Goal: Information Seeking & Learning: Learn about a topic

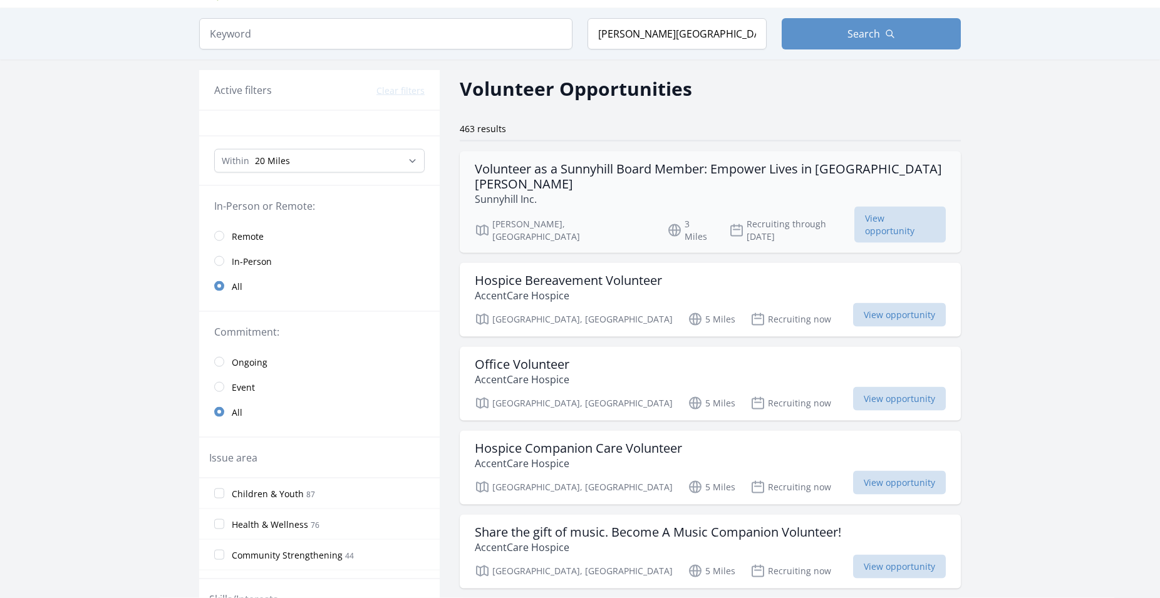
scroll to position [64, 0]
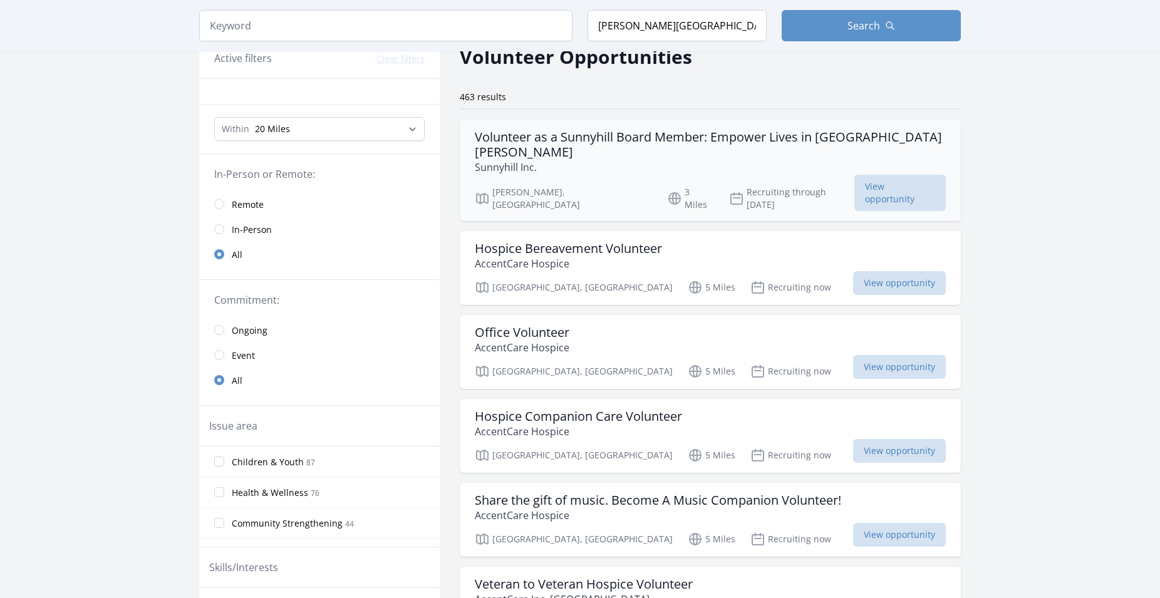
click at [598, 138] on h3 "Volunteer as a Sunnyhill Board Member: Empower Lives in [GEOGRAPHIC_DATA][PERSO…" at bounding box center [710, 145] width 471 height 30
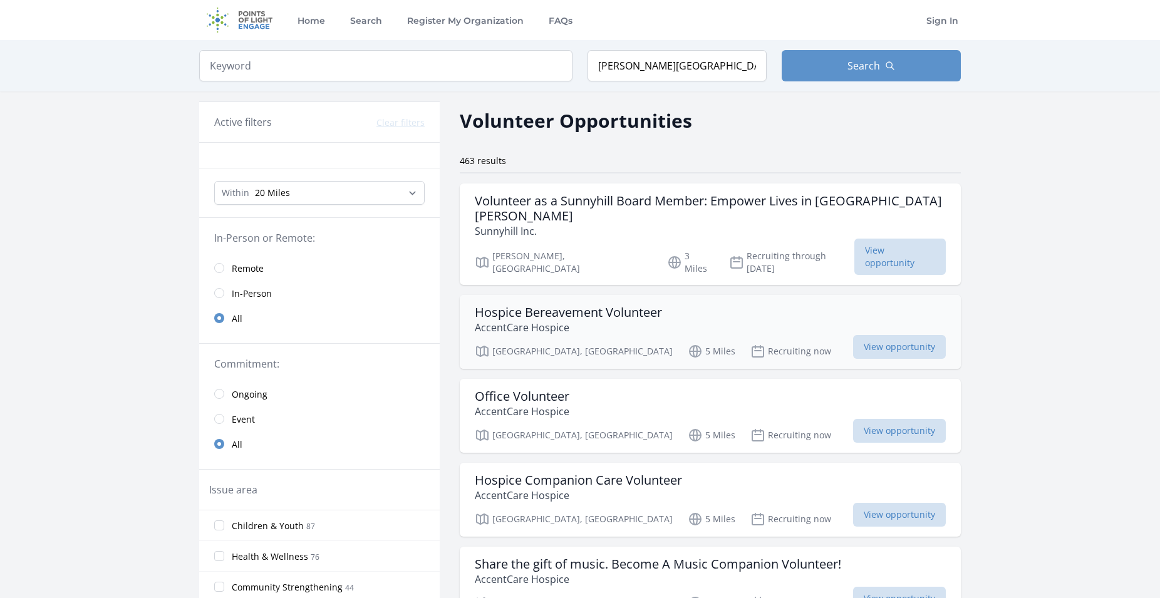
click at [540, 305] on h3 "Hospice Bereavement Volunteer" at bounding box center [568, 312] width 187 height 15
click at [539, 389] on h3 "Office Volunteer" at bounding box center [522, 396] width 95 height 15
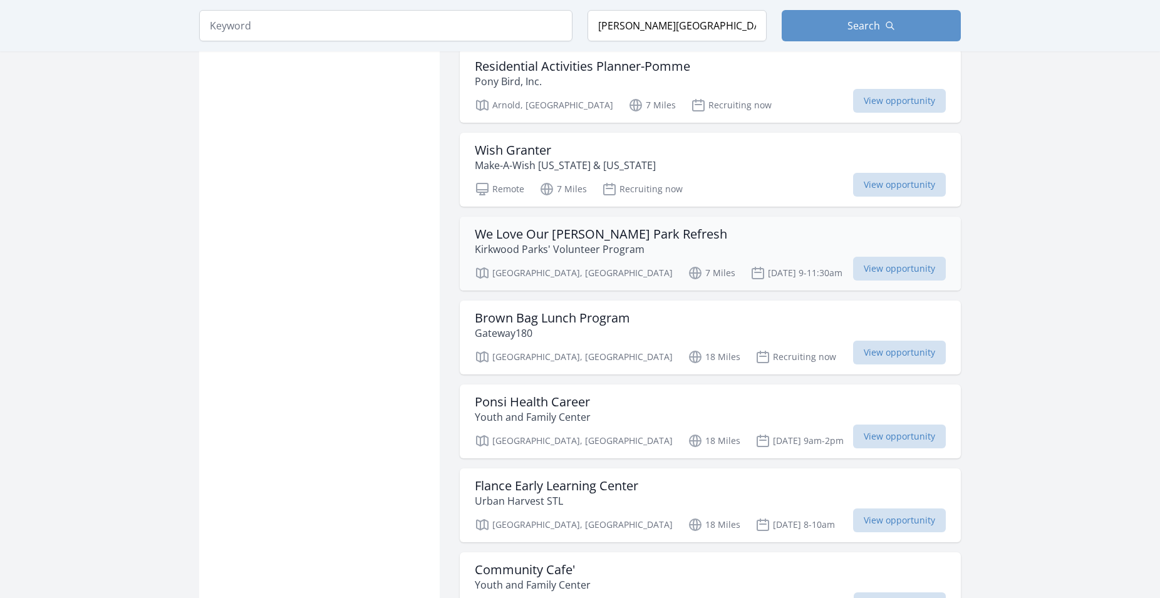
scroll to position [1597, 0]
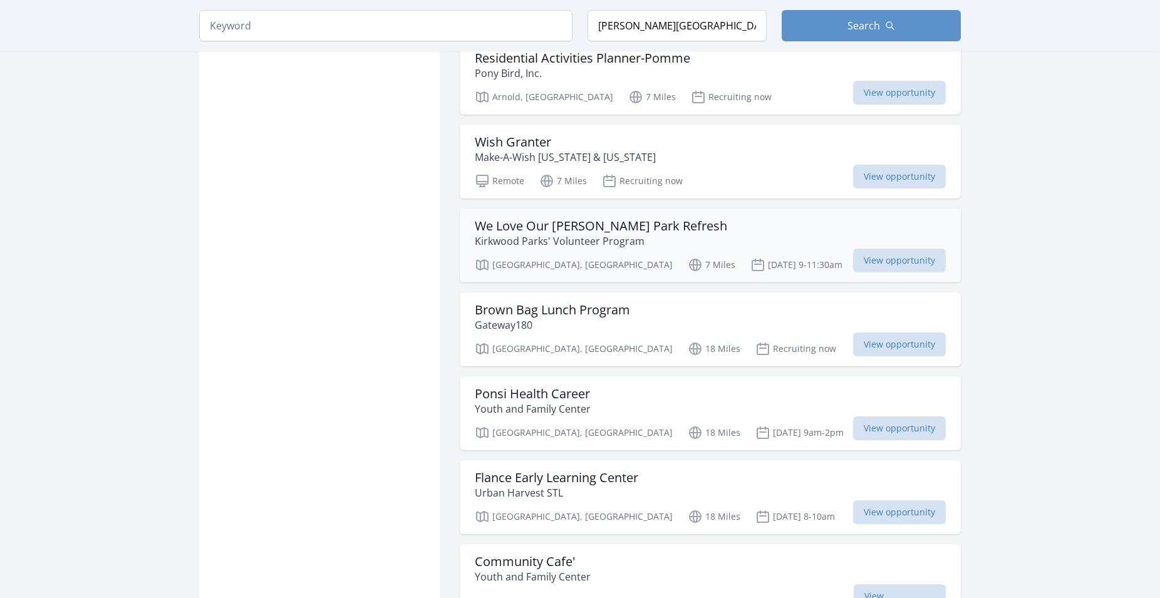
click at [517, 234] on p "Kirkwood Parks' Volunteer Program" at bounding box center [601, 241] width 252 height 15
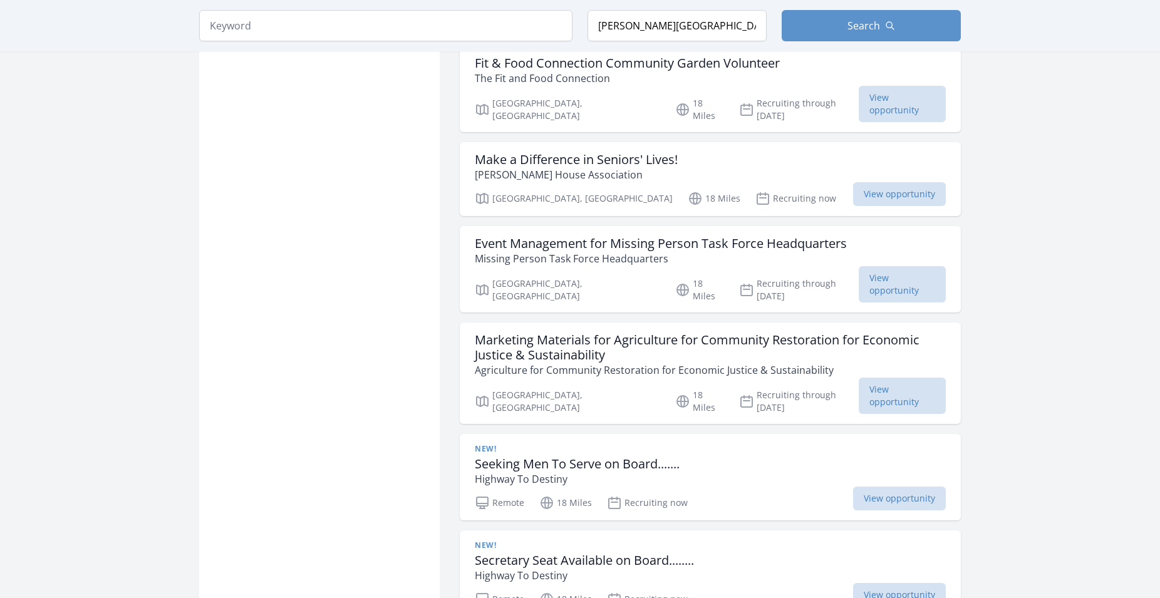
scroll to position [3003, 0]
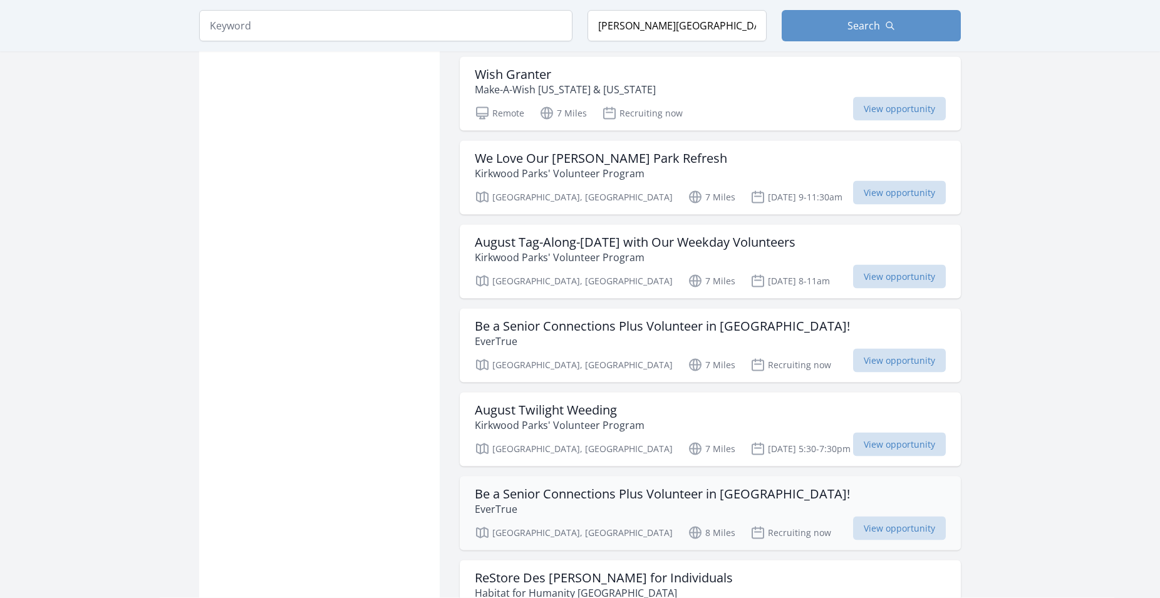
scroll to position [1661, 0]
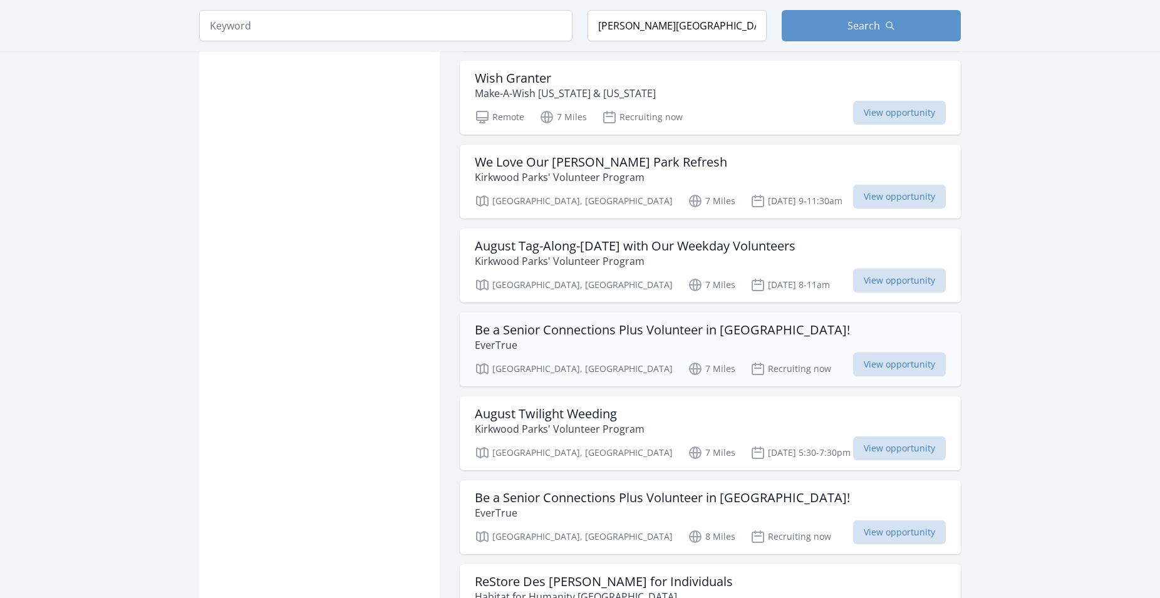
click at [561, 323] on h3 "Be a Senior Connections Plus Volunteer in Kirkwood!" at bounding box center [662, 330] width 375 height 15
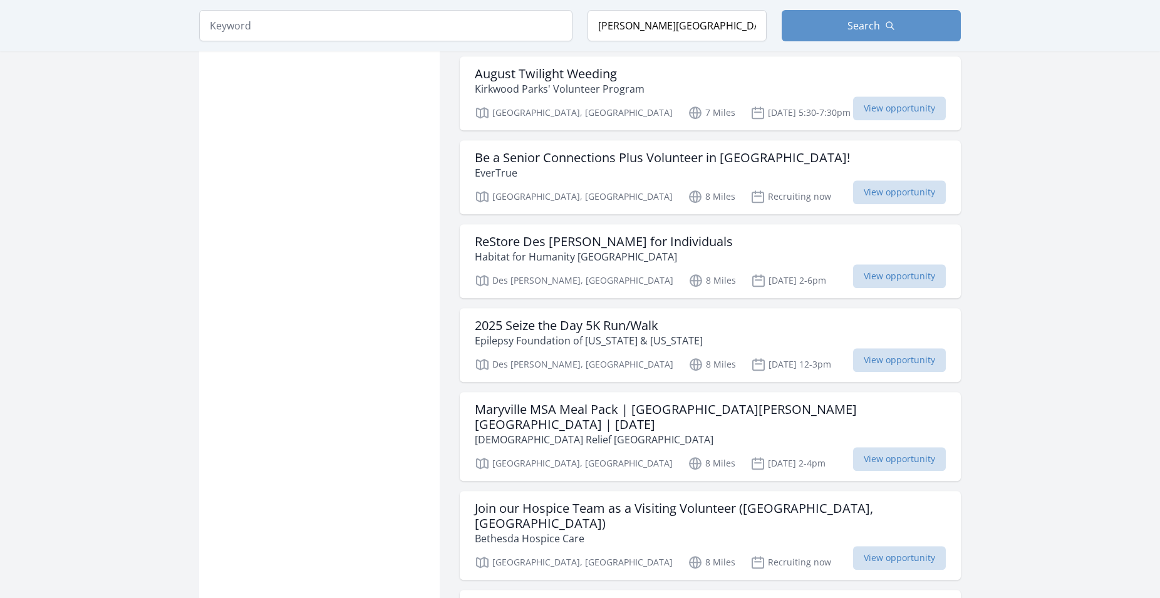
scroll to position [2044, 0]
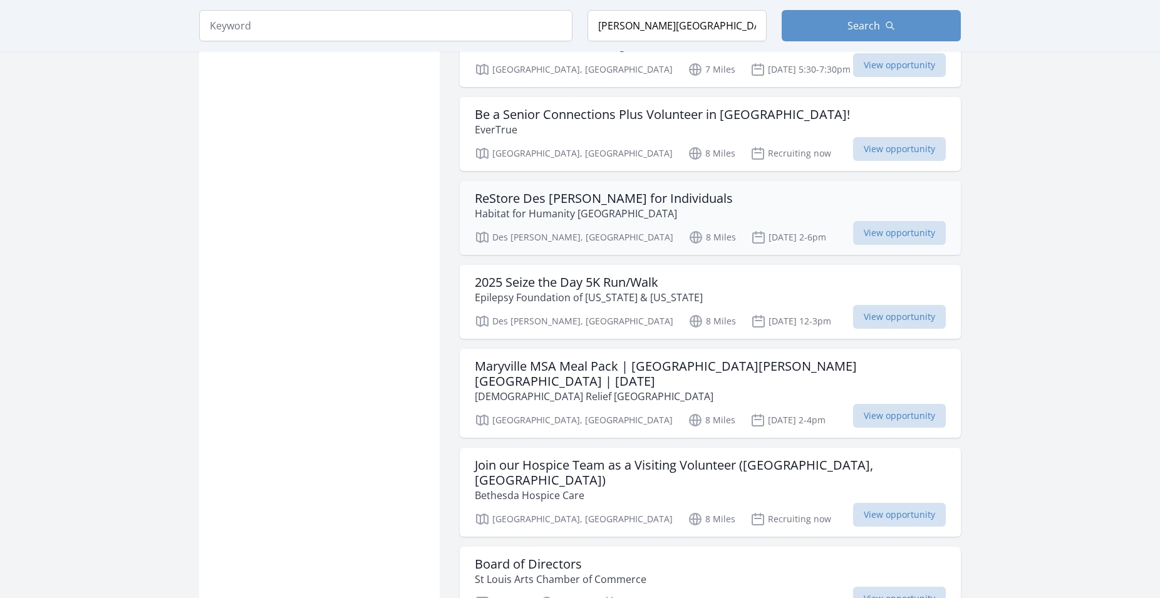
click at [529, 191] on h3 "ReStore Des [PERSON_NAME] for Individuals" at bounding box center [604, 198] width 258 height 15
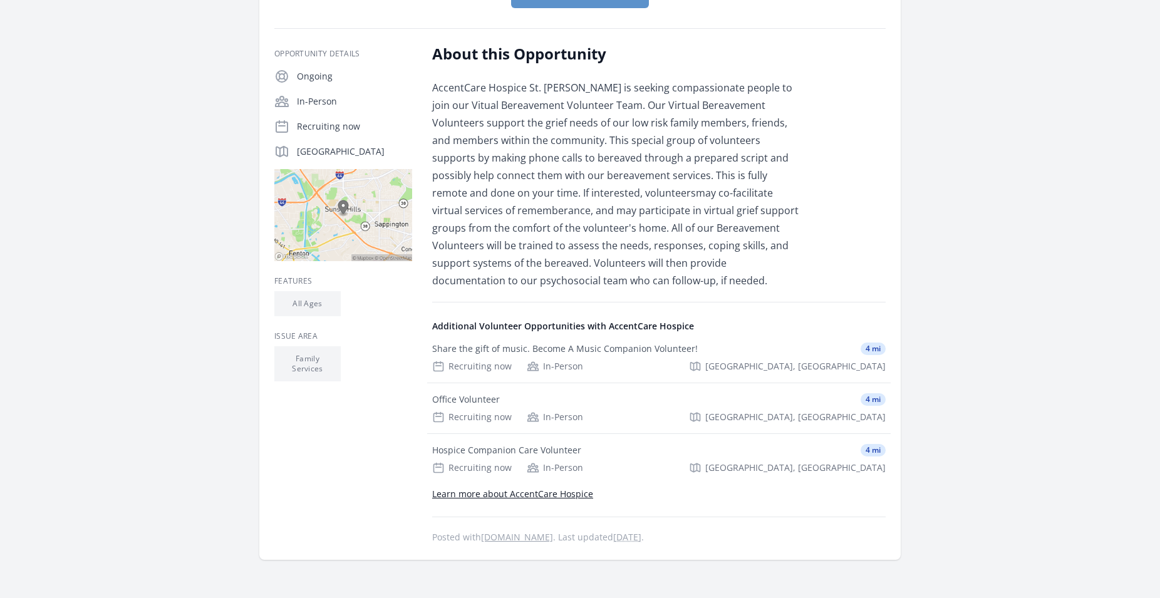
scroll to position [192, 0]
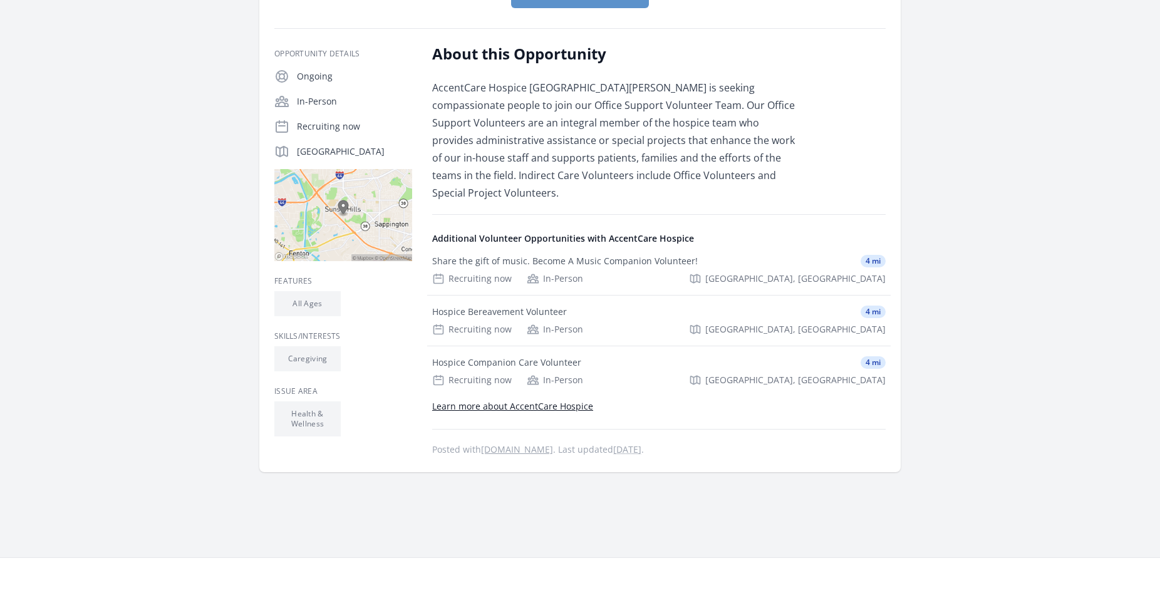
scroll to position [192, 0]
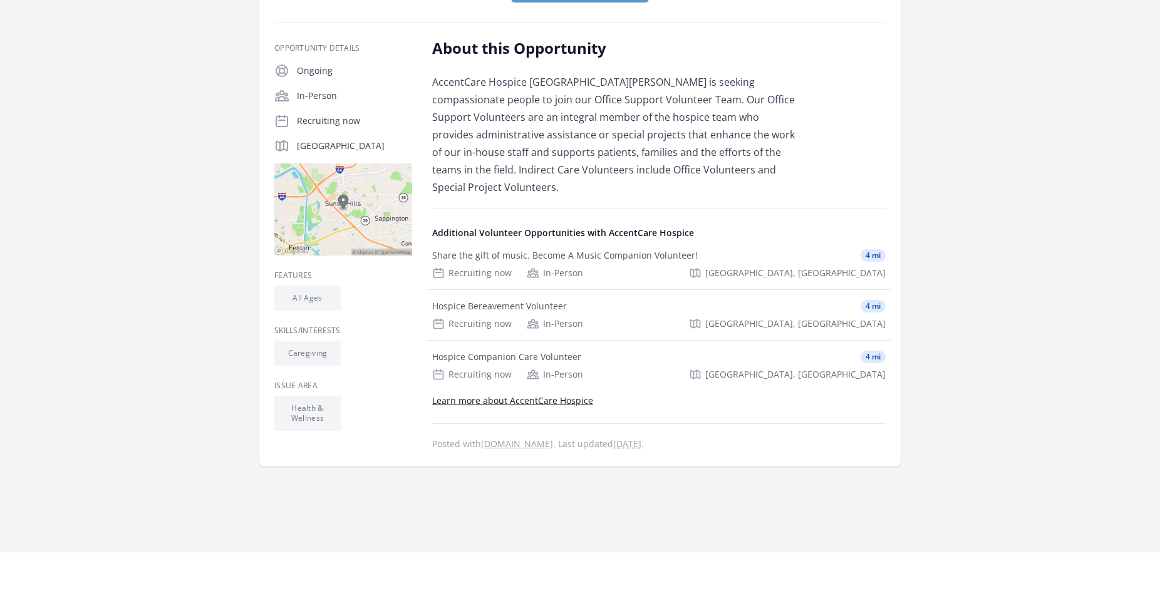
click at [495, 395] on link "Learn more about AccentCare Hospice" at bounding box center [512, 401] width 161 height 12
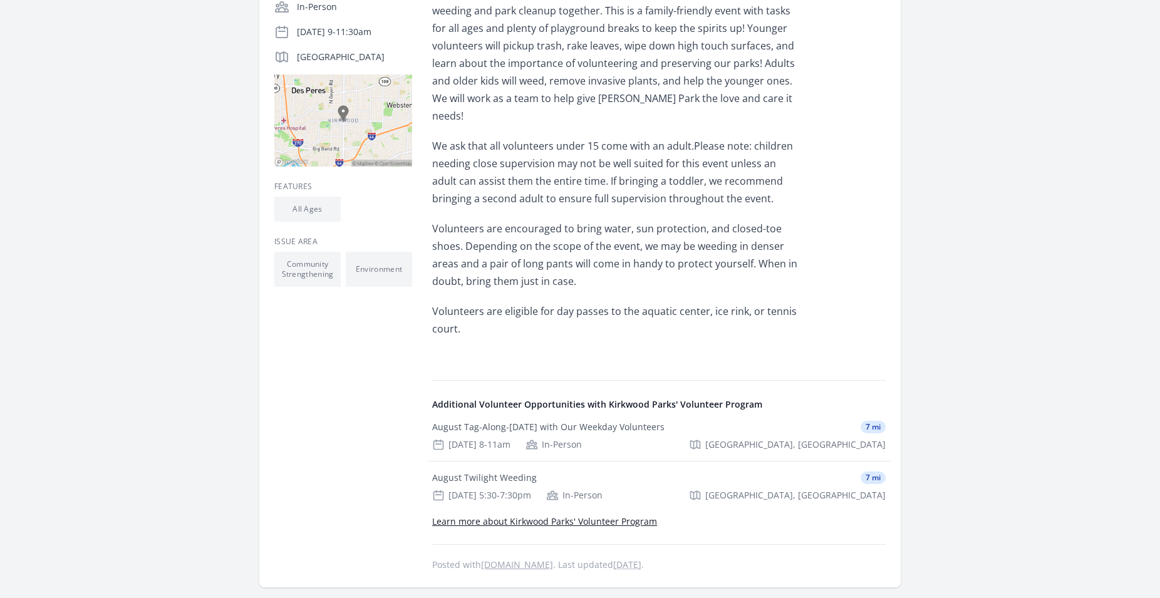
scroll to position [319, 0]
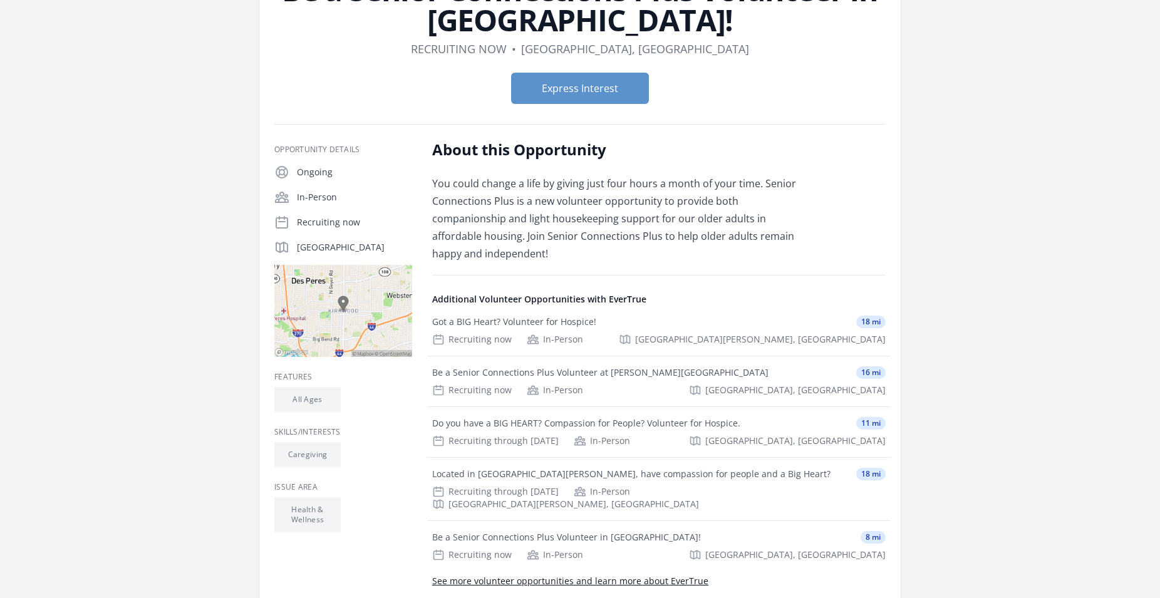
scroll to position [128, 0]
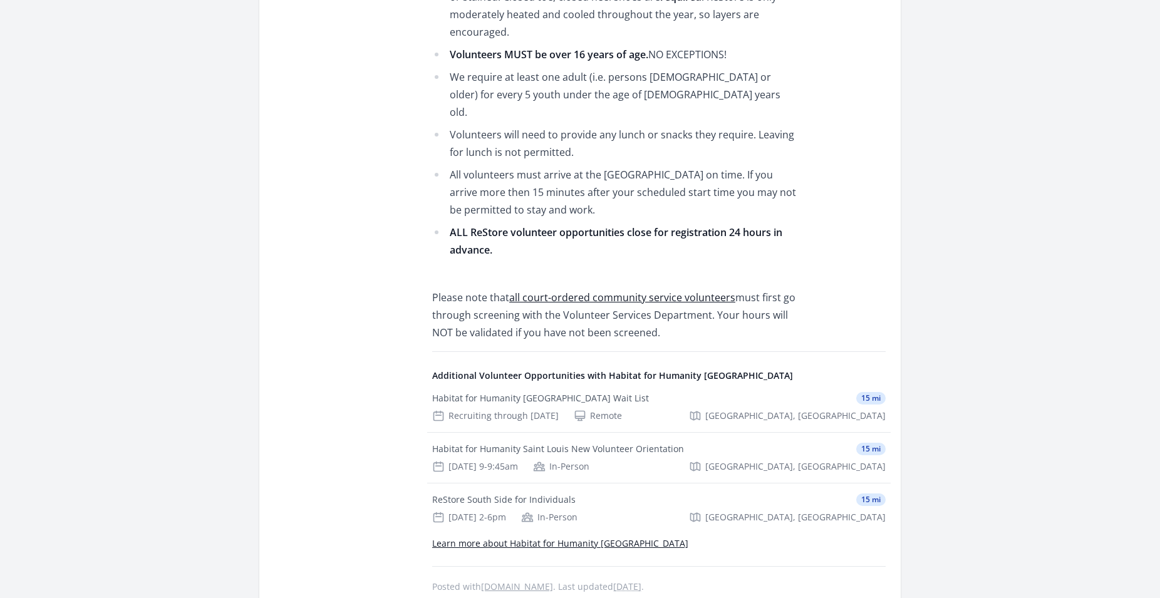
scroll to position [831, 0]
